Goal: Use online tool/utility: Use online tool/utility

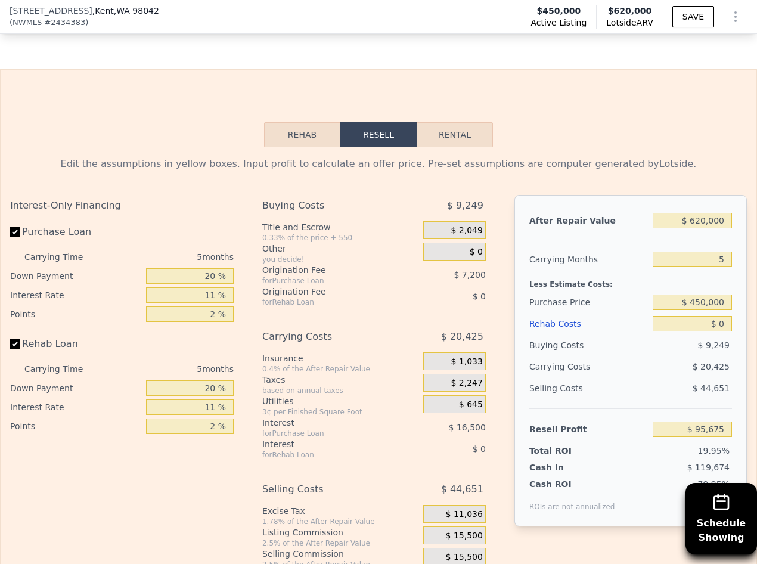
scroll to position [1808, 0]
click at [215, 283] on input "20 %" at bounding box center [190, 276] width 88 height 16
type input "2 %"
type input "$ 90,340"
type input "5 %"
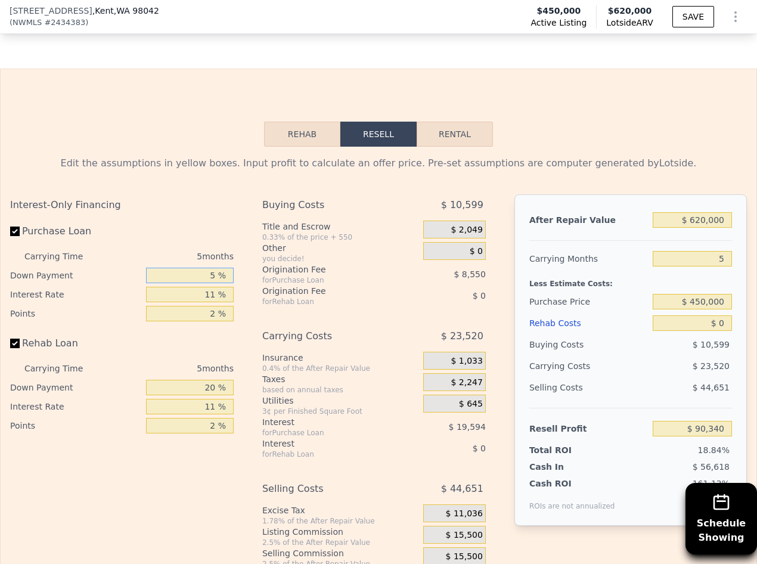
type input "$ 91,230"
type input "5 %"
click at [212, 302] on input "11 %" at bounding box center [190, 295] width 88 height 16
type input "112 %"
type input "-$ 88,675"
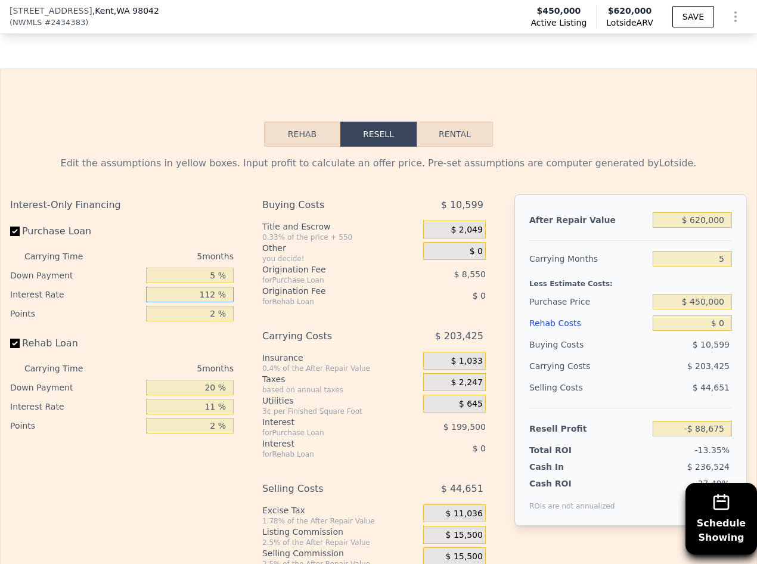
type input "11 %"
type input "$ 91,230"
type input "12 %"
type input "$ 89,450"
type input "12 %"
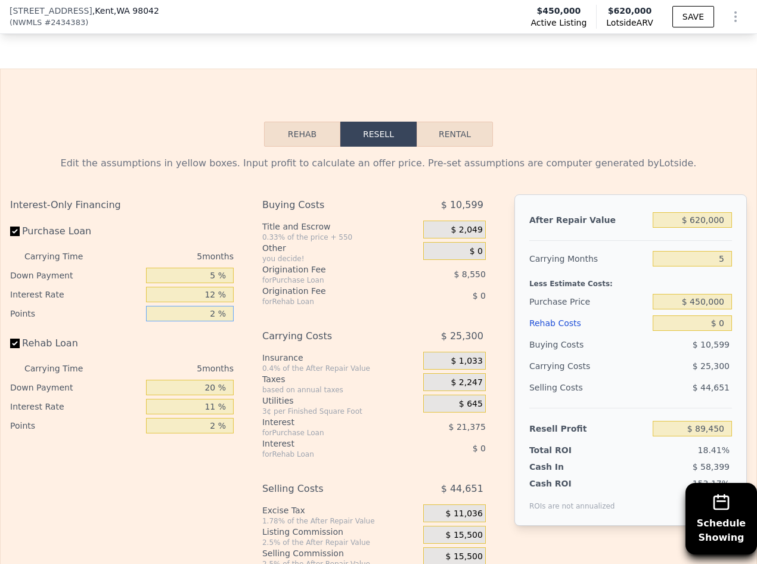
click at [213, 321] on input "2 %" at bounding box center [190, 314] width 88 height 16
click at [197, 359] on div "Rehab Loan" at bounding box center [122, 346] width 224 height 26
click at [215, 395] on input "20 %" at bounding box center [190, 388] width 88 height 16
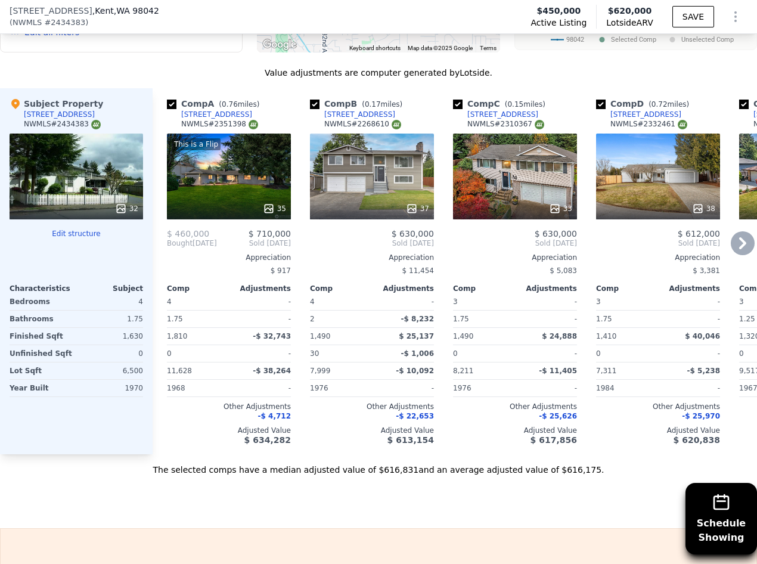
scroll to position [1352, 0]
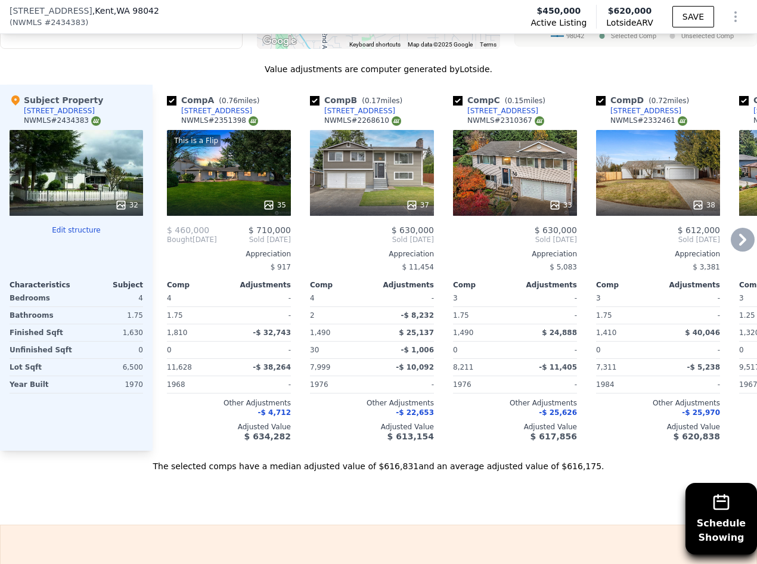
click at [269, 211] on icon at bounding box center [269, 205] width 12 height 12
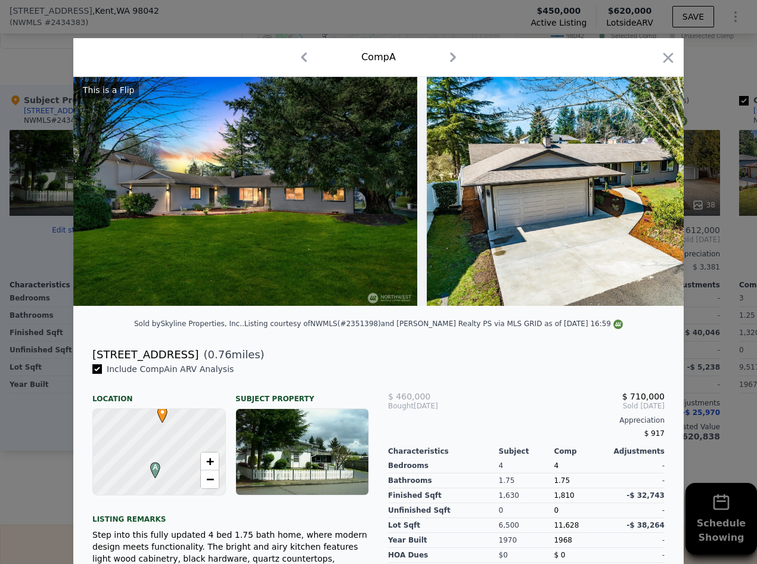
click at [290, 454] on div at bounding box center [302, 452] width 132 height 86
click at [282, 457] on div at bounding box center [302, 452] width 132 height 86
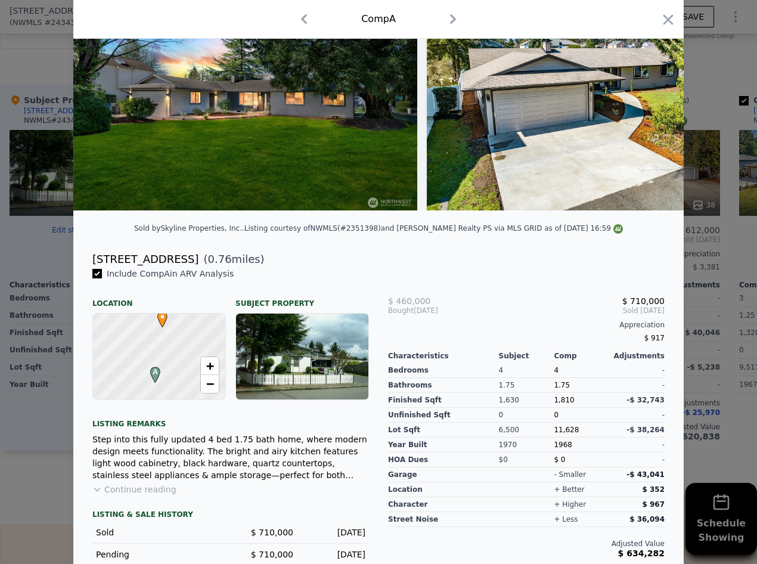
scroll to position [96, 0]
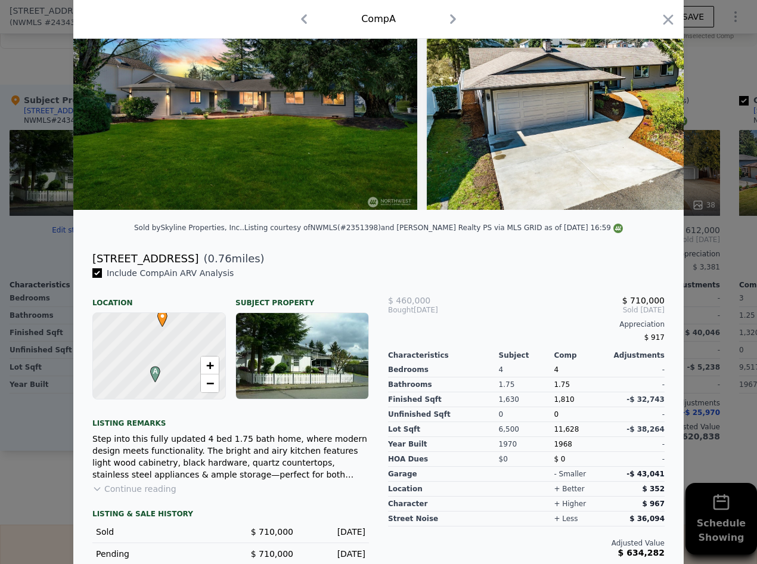
click at [253, 362] on div at bounding box center [302, 356] width 132 height 86
click at [664, 18] on icon "button" at bounding box center [669, 19] width 10 height 10
